Goal: Task Accomplishment & Management: Manage account settings

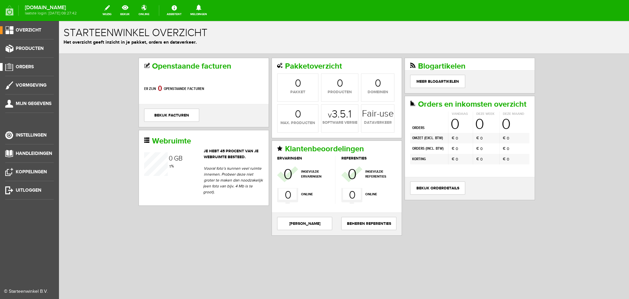
click at [26, 68] on span "Orders" at bounding box center [25, 67] width 18 height 6
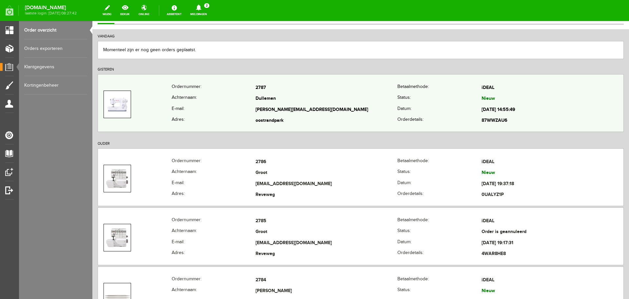
scroll to position [66, 0]
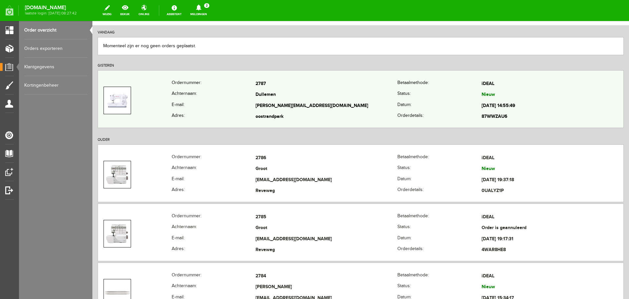
click at [362, 97] on td "Dullemen" at bounding box center [327, 94] width 142 height 11
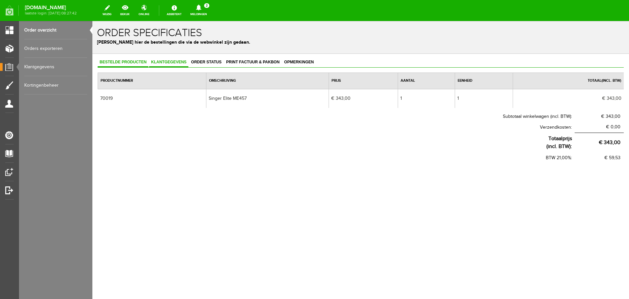
click at [165, 60] on span "Klantgegevens" at bounding box center [168, 62] width 39 height 5
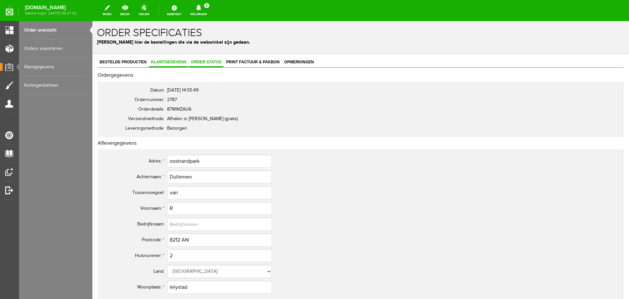
click at [197, 59] on link "Order status" at bounding box center [206, 63] width 34 height 10
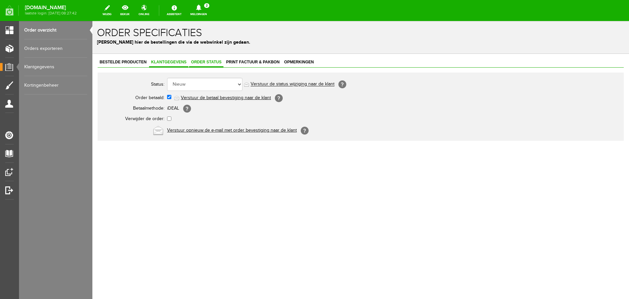
click at [166, 62] on span "Klantgegevens" at bounding box center [168, 62] width 39 height 5
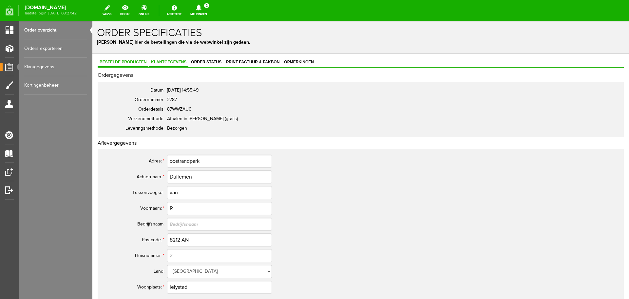
click at [119, 61] on span "Bestelde producten" at bounding box center [123, 62] width 51 height 5
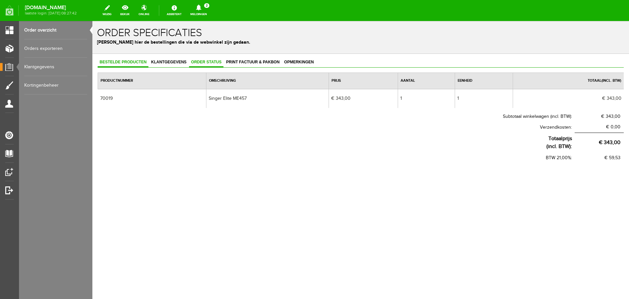
click at [201, 60] on span "Order status" at bounding box center [206, 62] width 34 height 5
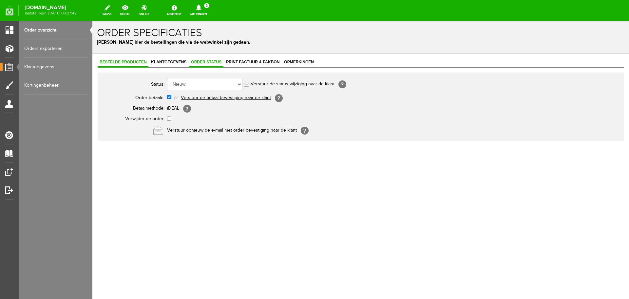
click at [116, 60] on span "Bestelde producten" at bounding box center [123, 62] width 51 height 5
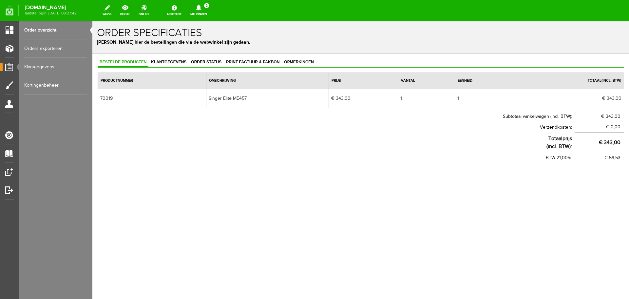
click at [52, 28] on link "Order overzicht" at bounding box center [55, 30] width 63 height 18
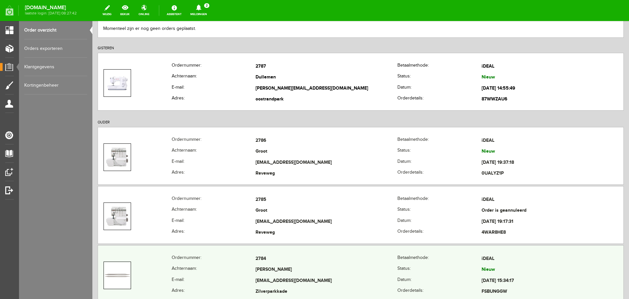
scroll to position [33, 0]
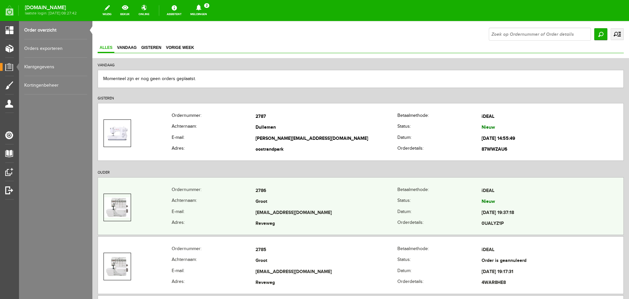
click at [311, 205] on td "Groot" at bounding box center [327, 201] width 142 height 11
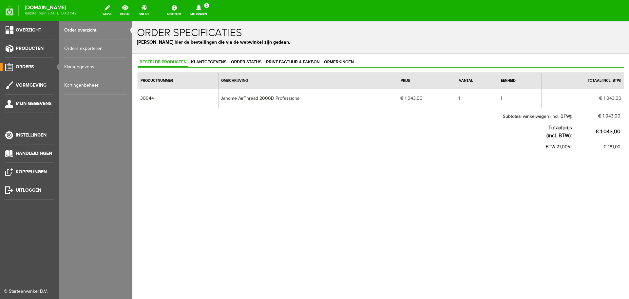
click at [73, 28] on link "Order overzicht" at bounding box center [95, 30] width 63 height 18
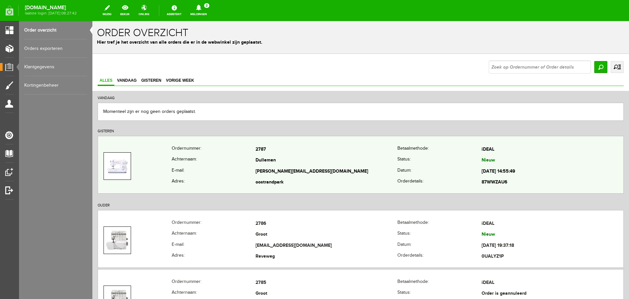
click at [207, 156] on th "Achternaam:" at bounding box center [214, 160] width 84 height 11
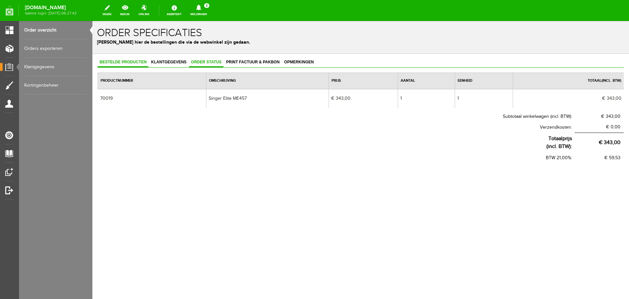
click at [204, 64] on span "Order status" at bounding box center [206, 62] width 34 height 5
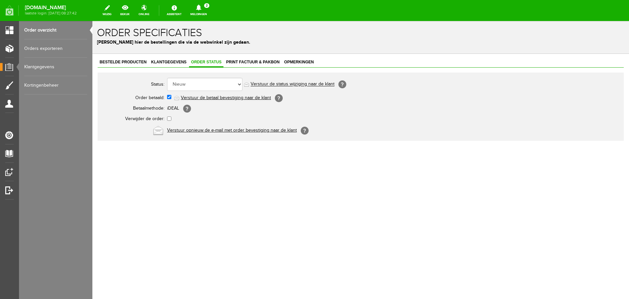
click at [40, 31] on link "Order overzicht" at bounding box center [55, 30] width 63 height 18
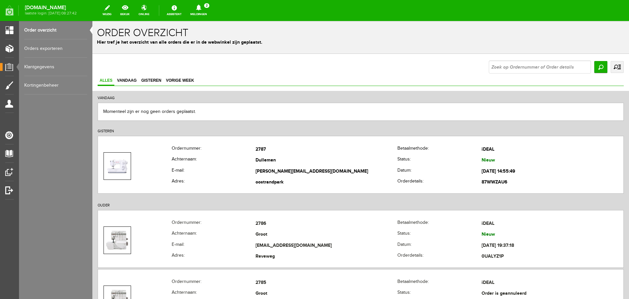
drag, startPoint x: 36, startPoint y: 28, endPoint x: 50, endPoint y: 39, distance: 17.9
click at [36, 28] on link "Order overzicht" at bounding box center [55, 30] width 63 height 18
click at [504, 69] on input "text" at bounding box center [540, 66] width 102 height 13
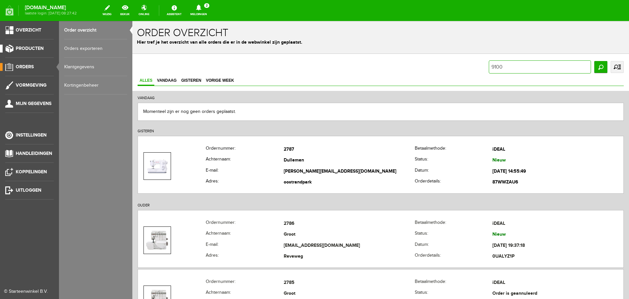
type input "9100"
click at [31, 47] on span "Producten" at bounding box center [30, 49] width 28 height 6
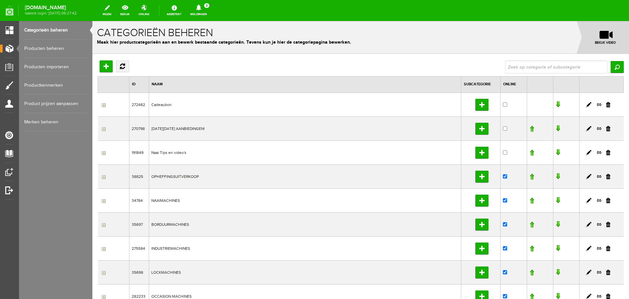
click at [51, 46] on link "Producten beheren" at bounding box center [55, 48] width 63 height 18
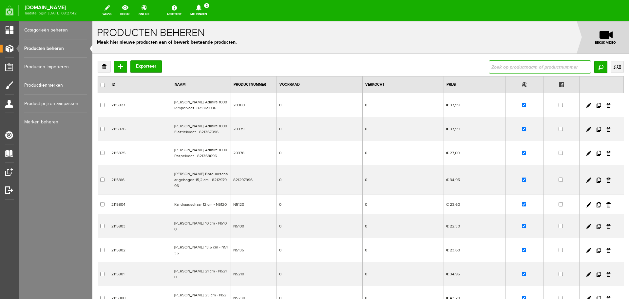
click at [497, 69] on input "text" at bounding box center [540, 66] width 102 height 13
type input "9100"
